Goal: Share content

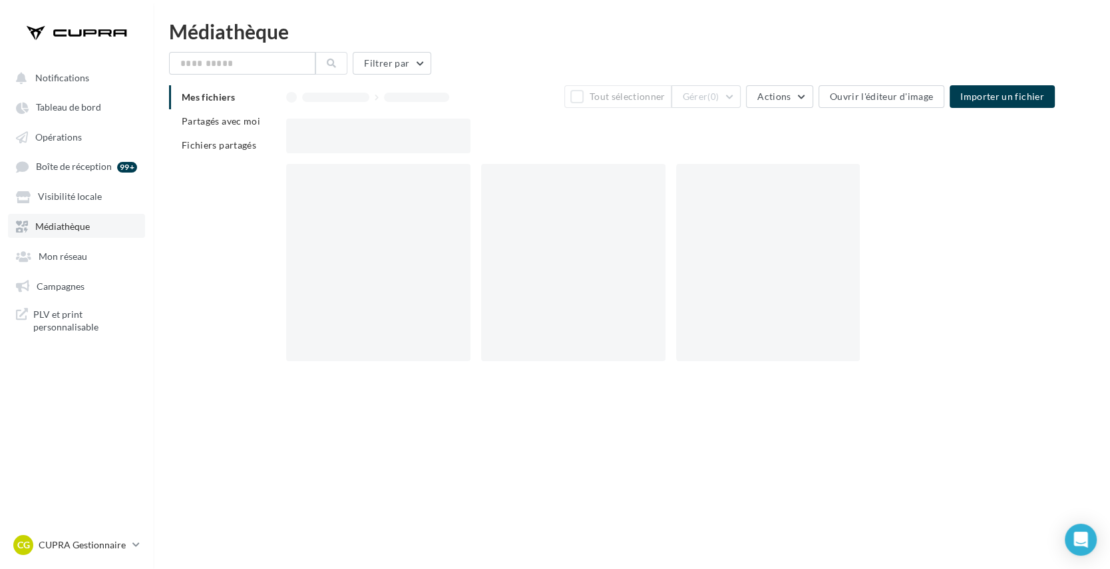
click at [70, 217] on link "Médiathèque" at bounding box center [76, 226] width 137 height 24
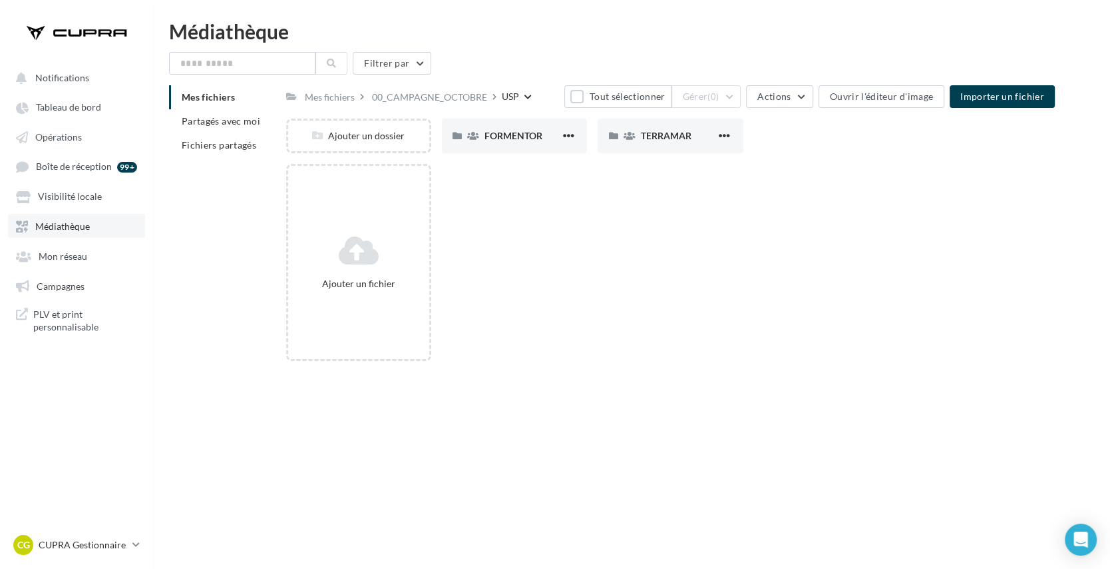
click at [70, 217] on link "Médiathèque" at bounding box center [76, 226] width 137 height 24
click at [41, 229] on span "Médiathèque" at bounding box center [62, 225] width 55 height 11
click at [71, 224] on span "Médiathèque" at bounding box center [62, 225] width 55 height 11
click at [325, 95] on div "Mes fichiers" at bounding box center [330, 97] width 50 height 13
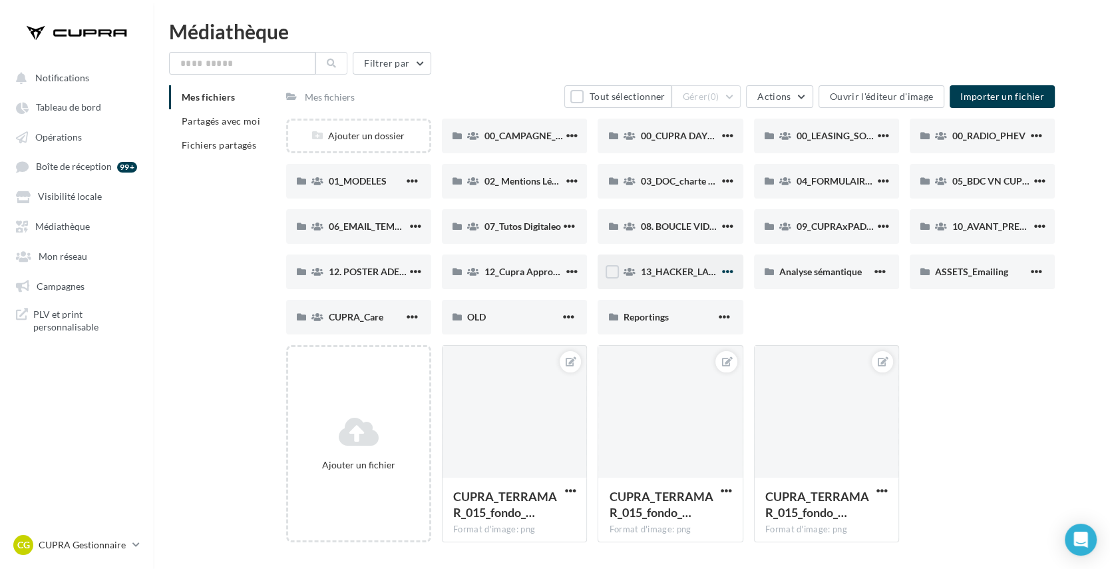
click at [726, 274] on span "button" at bounding box center [727, 271] width 11 height 11
click at [694, 373] on button "Partager" at bounding box center [662, 368] width 148 height 35
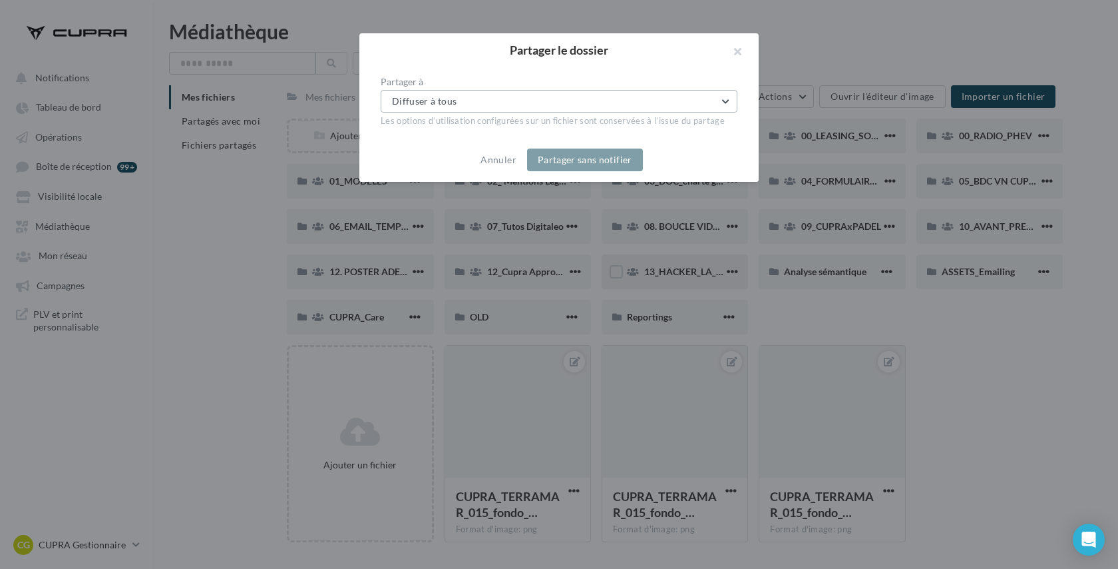
click at [620, 110] on button "Diffuser à tous" at bounding box center [559, 101] width 357 height 23
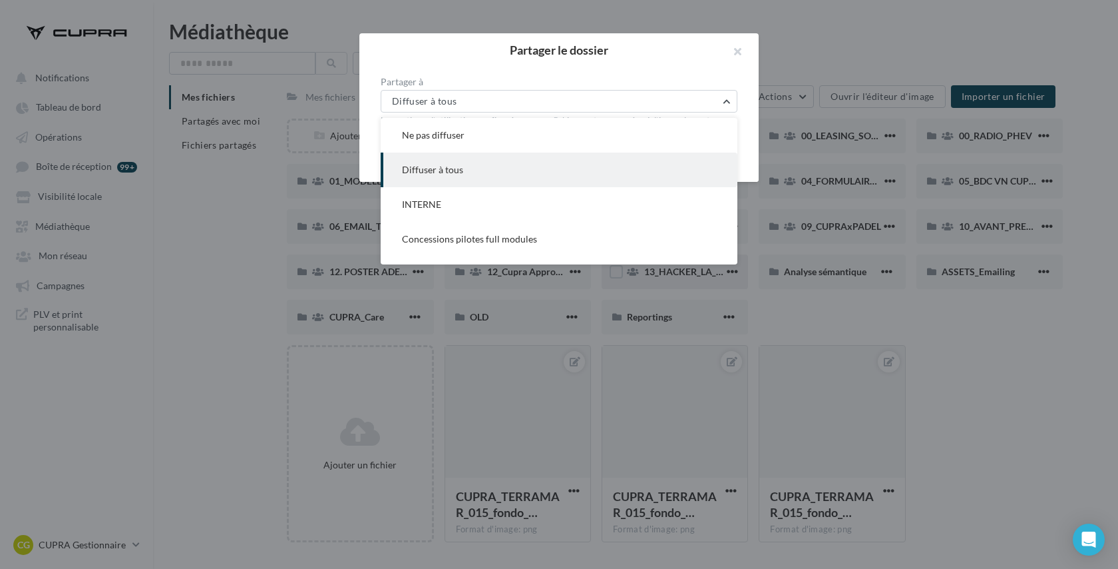
click at [578, 164] on button "Diffuser à tous" at bounding box center [559, 169] width 357 height 35
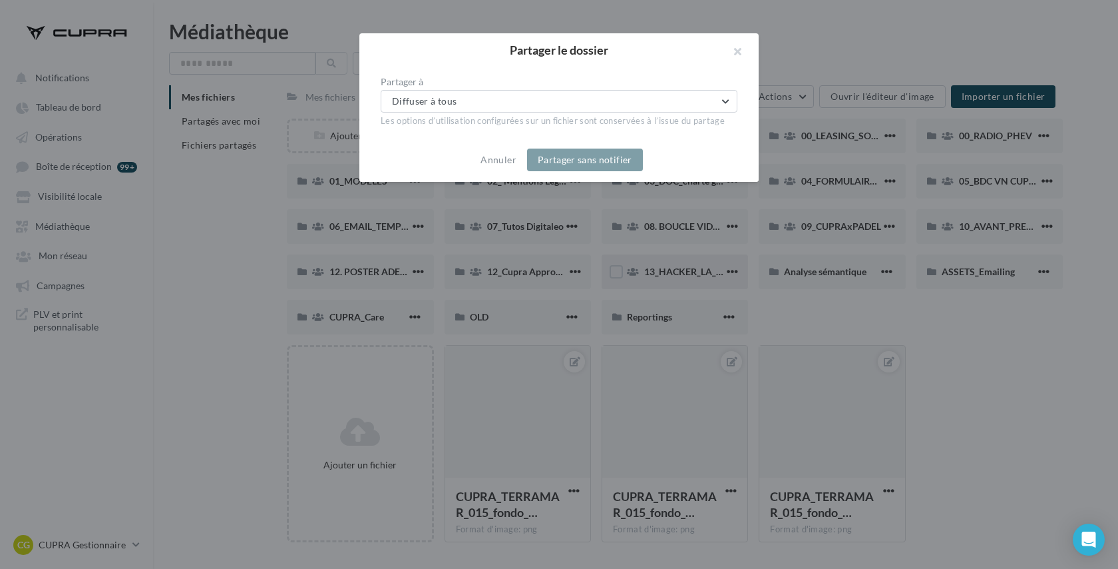
drag, startPoint x: 479, startPoint y: 120, endPoint x: 728, endPoint y: 120, distance: 249.6
click at [728, 120] on div "Les options d’utilisation configurées sur un fichier sont conservées à l’issue …" at bounding box center [559, 121] width 357 height 12
click at [739, 52] on button "button" at bounding box center [732, 53] width 53 height 40
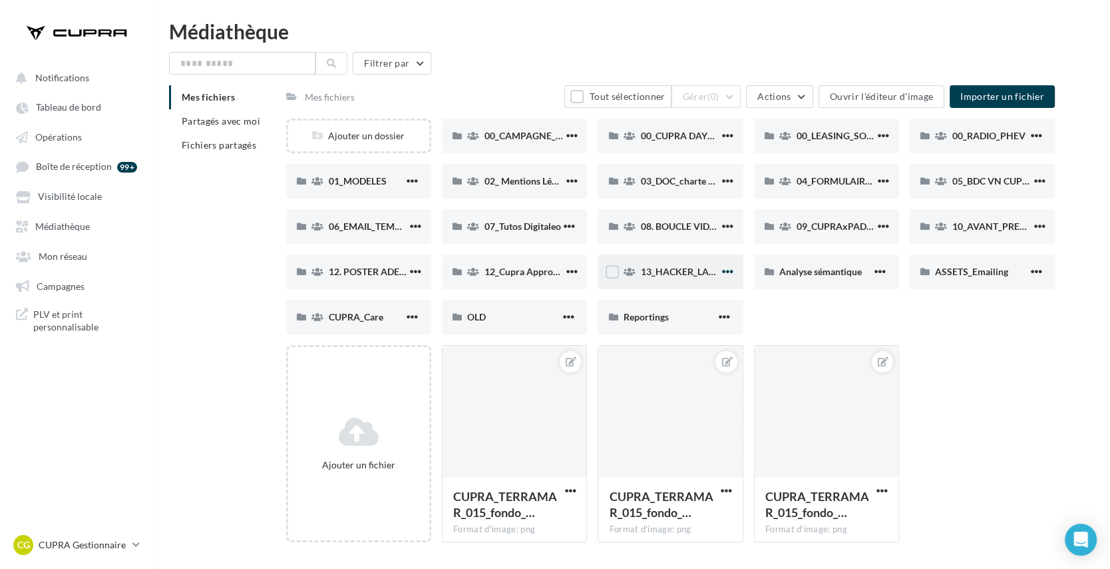
click at [726, 272] on span "button" at bounding box center [727, 271] width 11 height 11
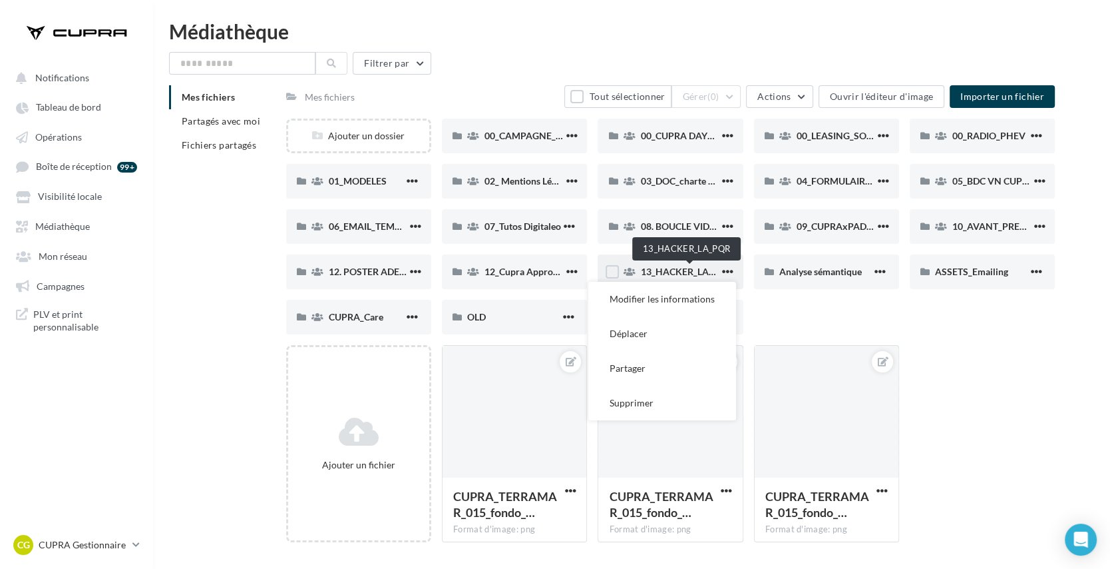
click at [679, 271] on span "13_HACKER_LA_PQR" at bounding box center [685, 271] width 91 height 11
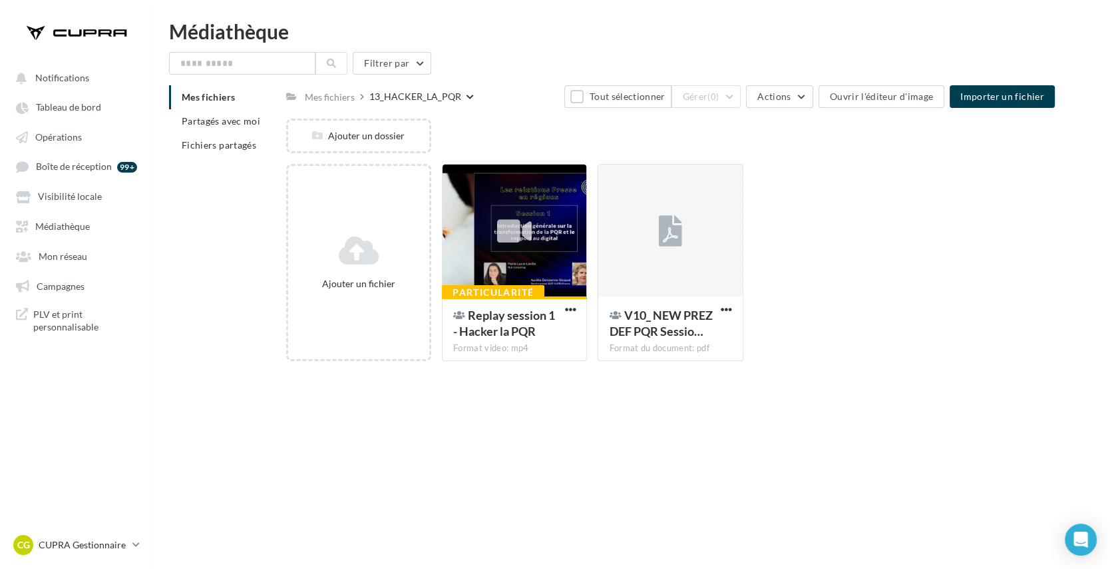
click at [528, 89] on div "Mes fichiers 13_HACKER_LA_PQR Tout sélectionner Gérer (0) Actions Ouvrir l'édit…" at bounding box center [670, 96] width 769 height 23
click at [484, 91] on div "Mes fichiers 13_HACKER_LA_PQR Tout sélectionner Gérer (0) Actions Ouvrir l'édit…" at bounding box center [670, 96] width 769 height 23
